Goal: Information Seeking & Learning: Learn about a topic

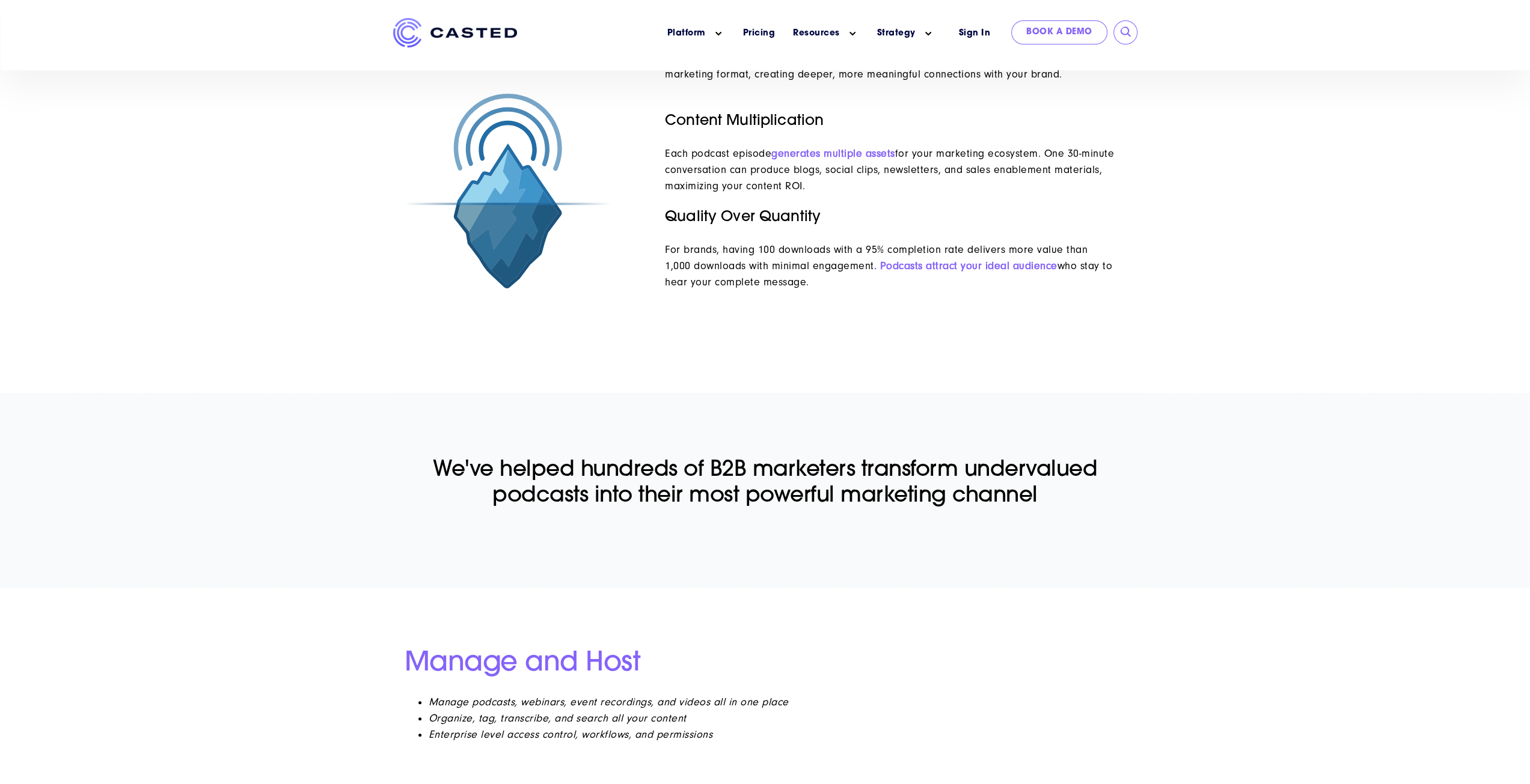
scroll to position [303, 0]
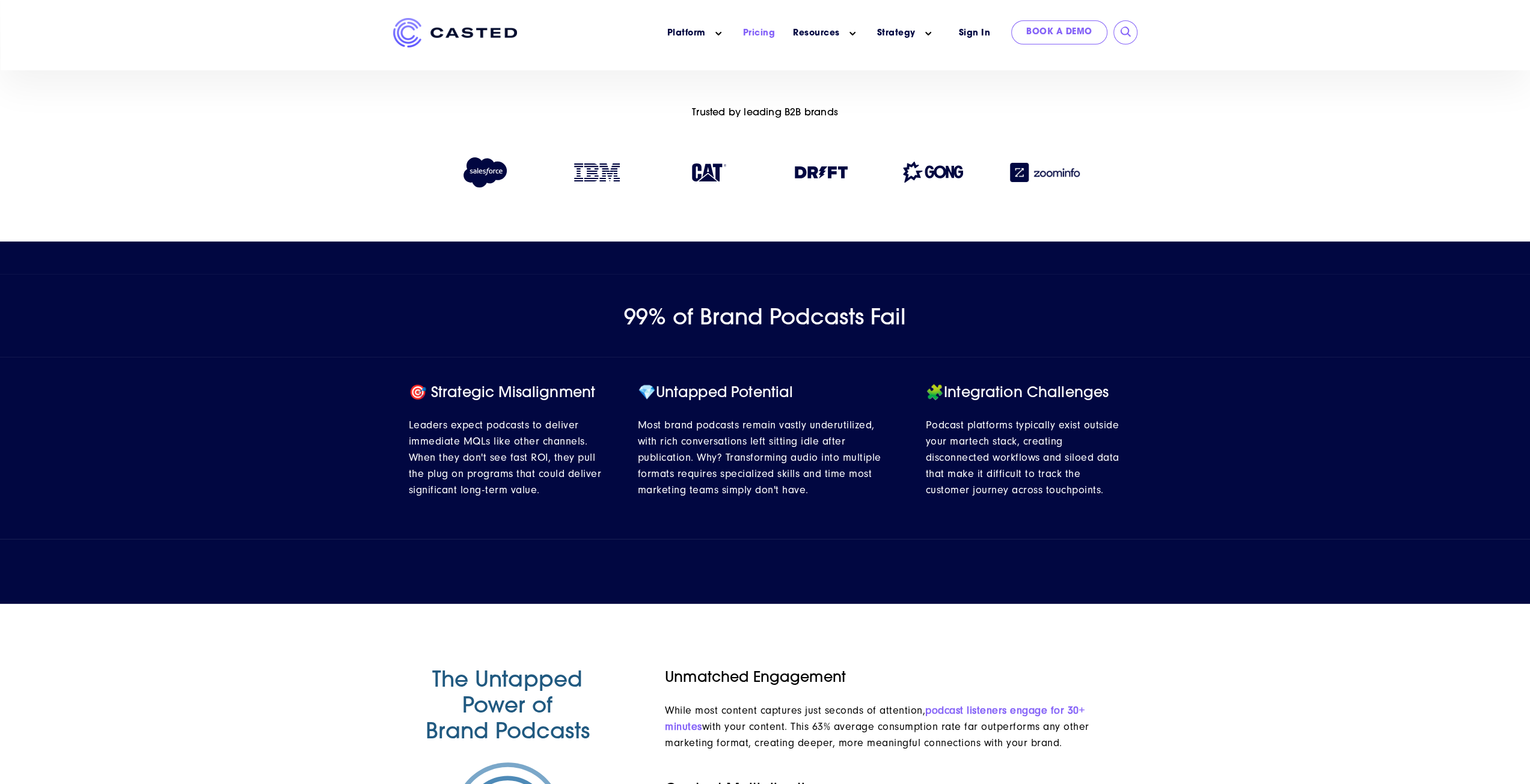
click at [762, 32] on link "Pricing" at bounding box center [759, 33] width 32 height 13
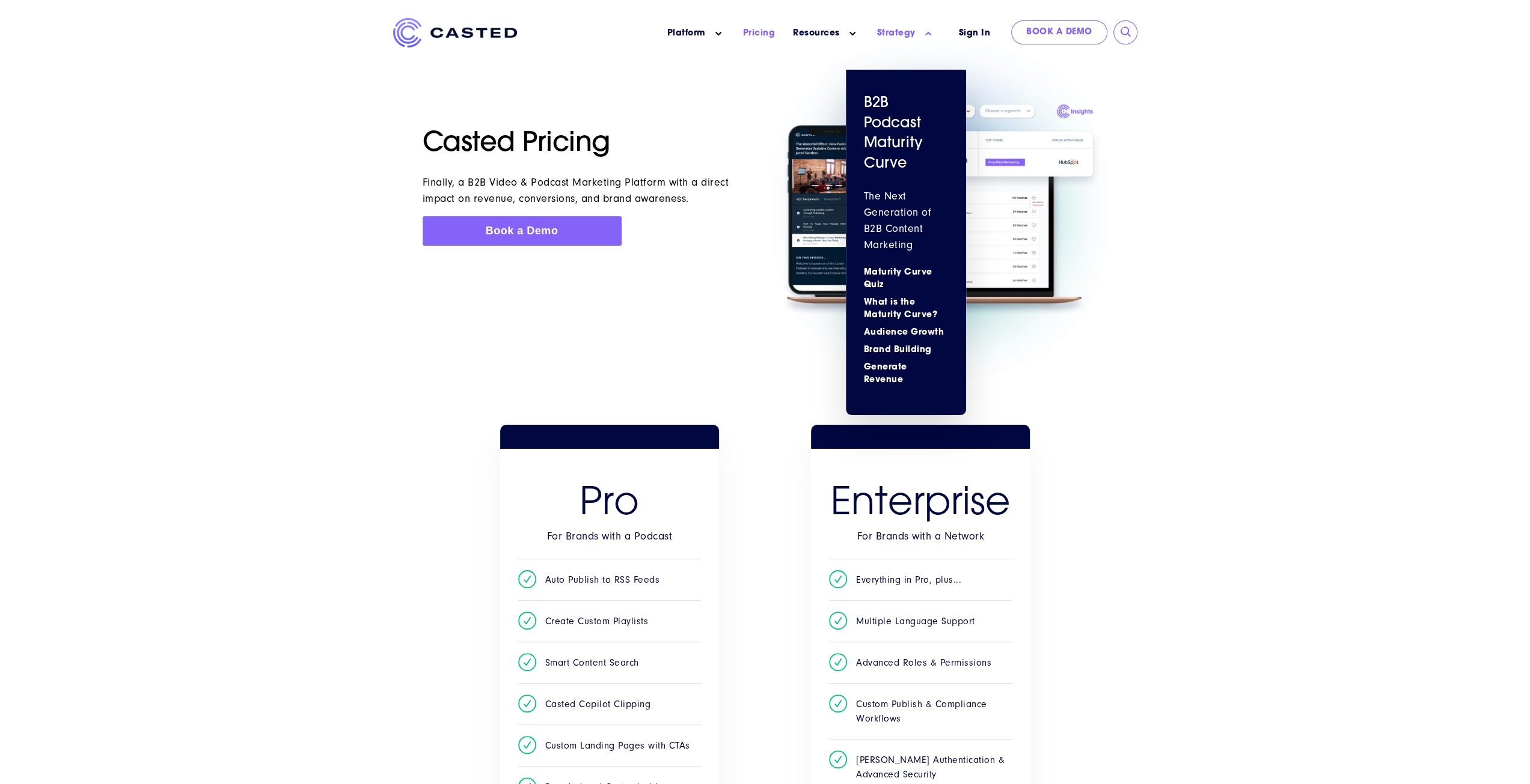
click at [895, 32] on link "Strategy" at bounding box center [896, 33] width 39 height 13
click at [892, 136] on h4 "B2B Podcast Maturity Curve" at bounding box center [905, 134] width 84 height 80
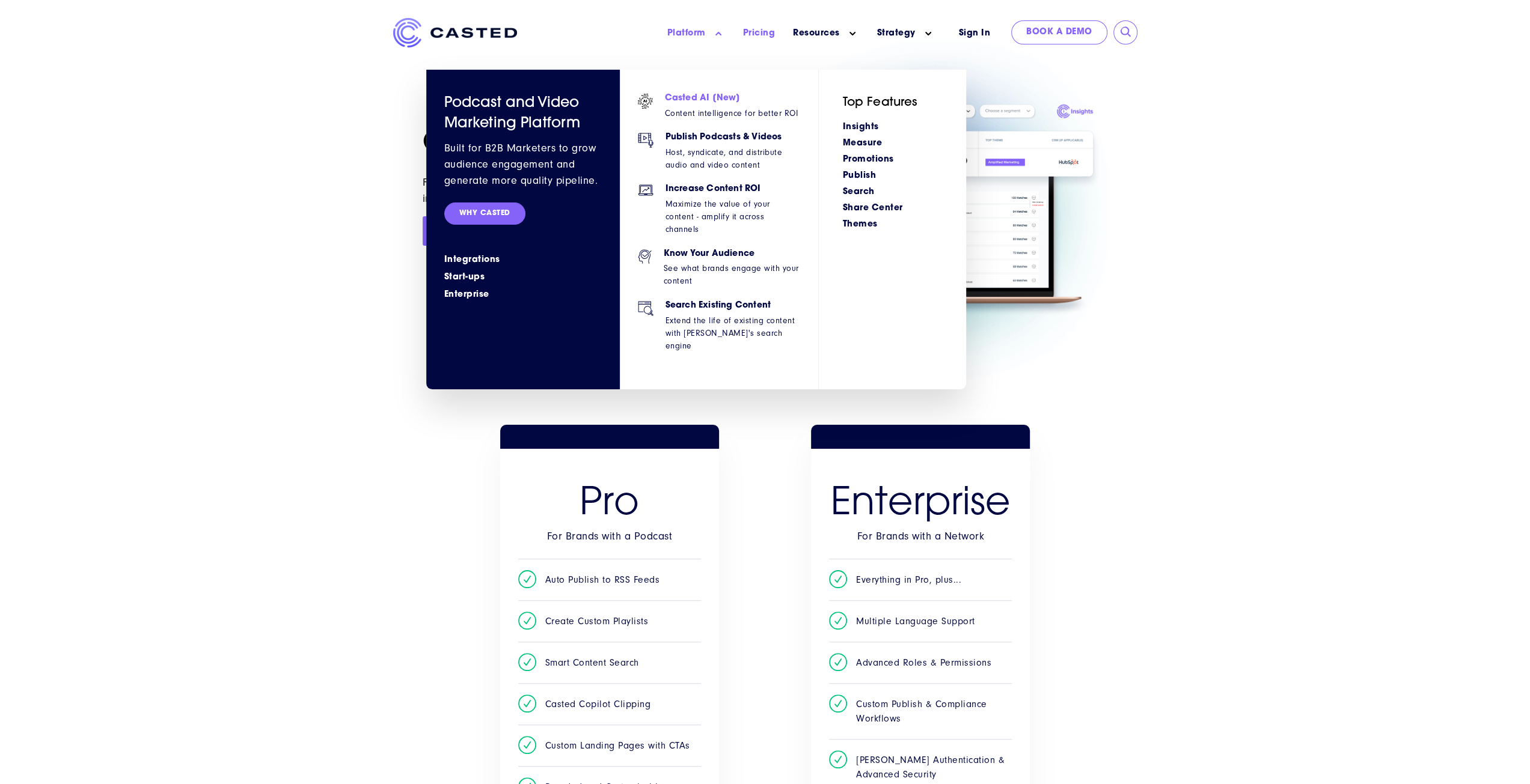
click at [689, 103] on h6 "Casted AI [New]" at bounding box center [732, 98] width 134 height 10
